Goal: Task Accomplishment & Management: Manage account settings

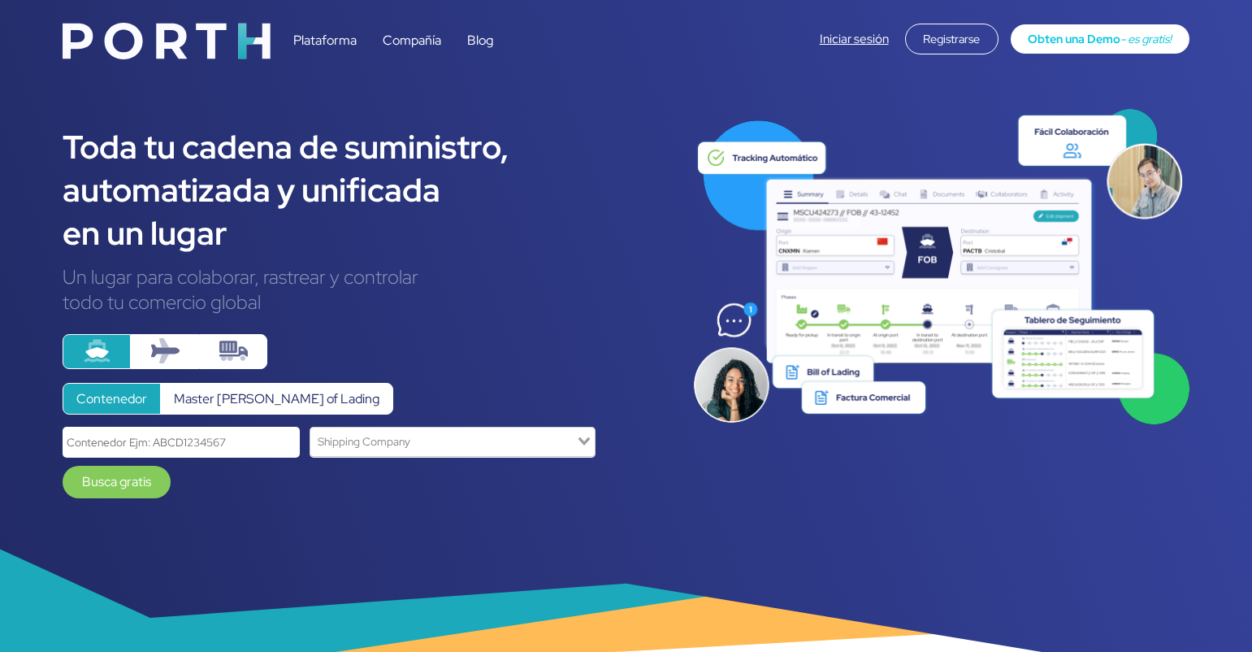
click at [836, 38] on link "Iniciar sesión" at bounding box center [854, 39] width 69 height 16
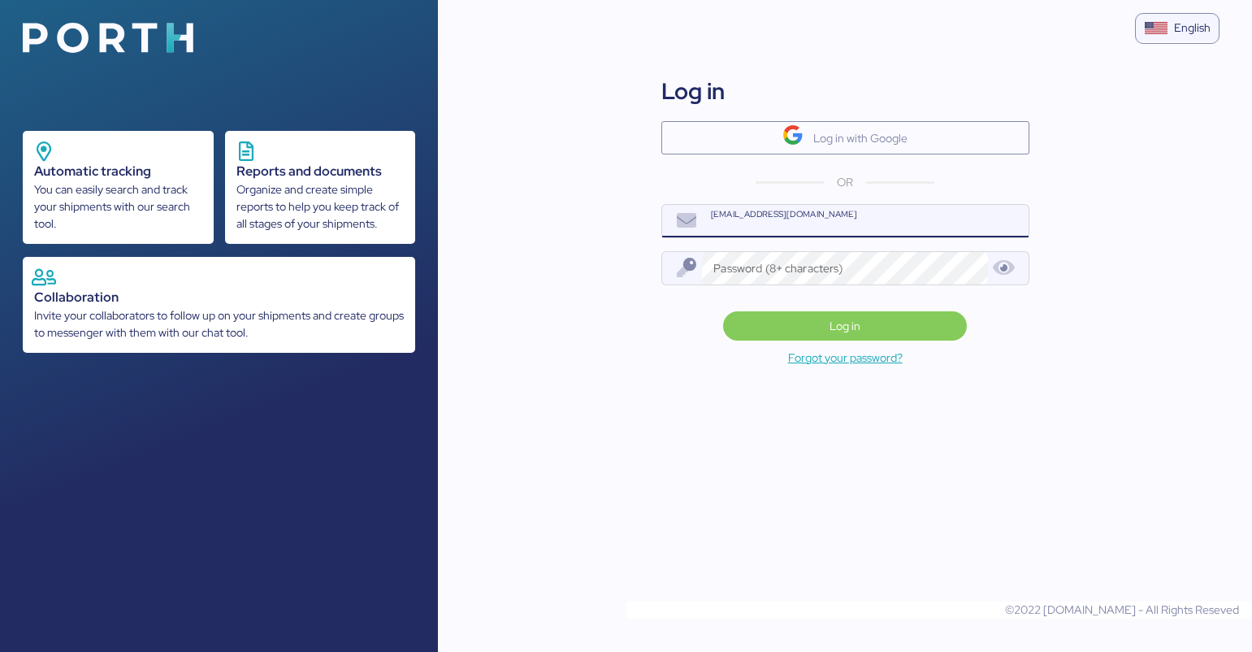
click at [777, 232] on input "[EMAIL_ADDRESS][DOMAIN_NAME]" at bounding box center [865, 221] width 326 height 33
type input "[EMAIL_ADDRESS][PERSON_NAME][DOMAIN_NAME]"
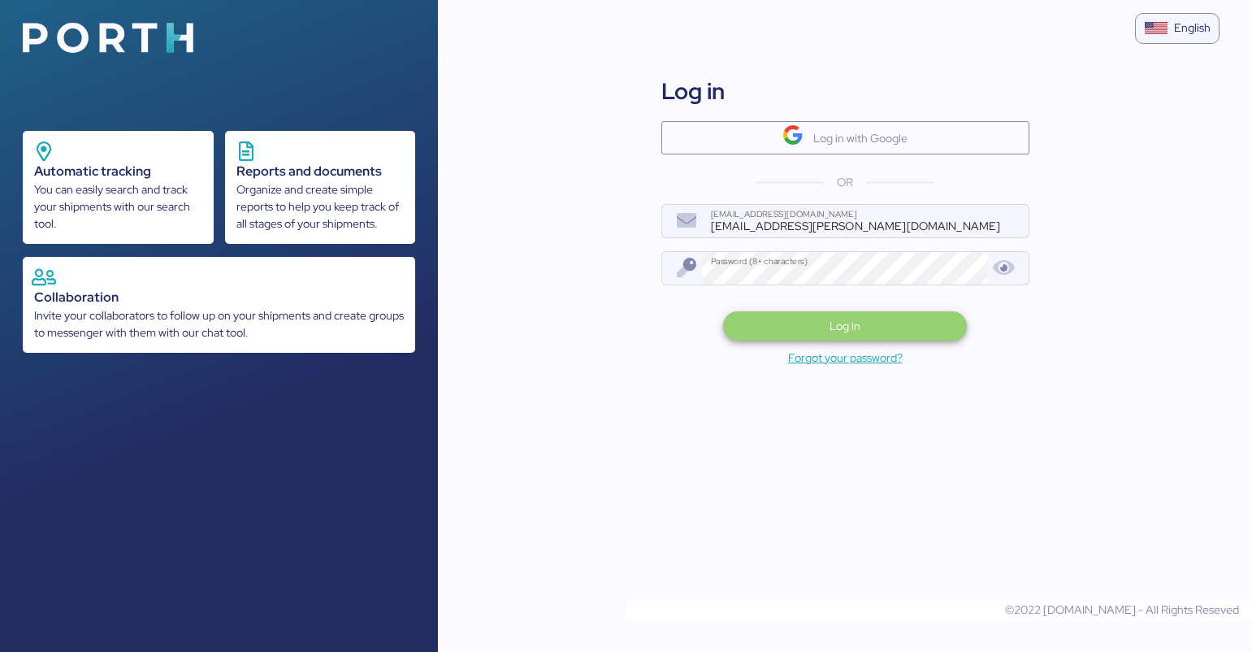
click at [832, 330] on span "Log in" at bounding box center [845, 326] width 31 height 20
